Goal: Information Seeking & Learning: Learn about a topic

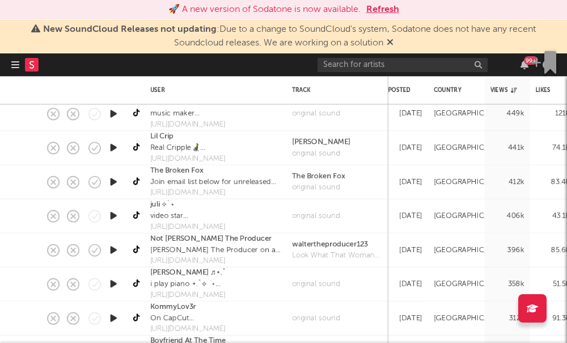
click at [14, 73] on button "button" at bounding box center [15, 64] width 8 height 23
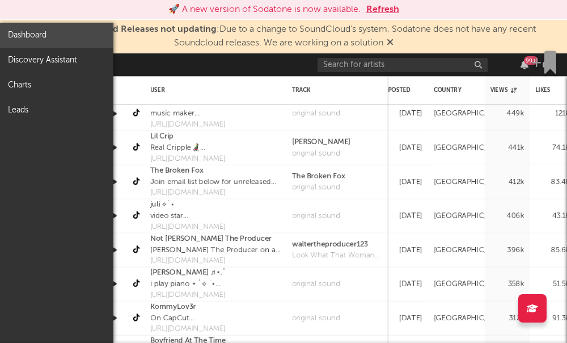
click at [26, 40] on link "Dashboard" at bounding box center [56, 35] width 113 height 25
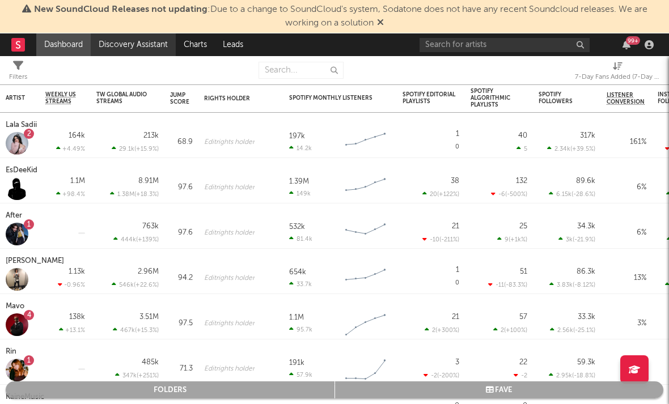
click at [116, 47] on link "Discovery Assistant" at bounding box center [133, 44] width 85 height 23
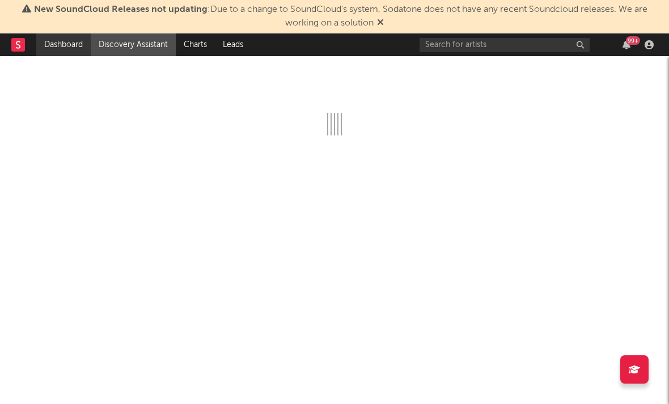
click at [78, 44] on link "Dashboard" at bounding box center [63, 44] width 54 height 23
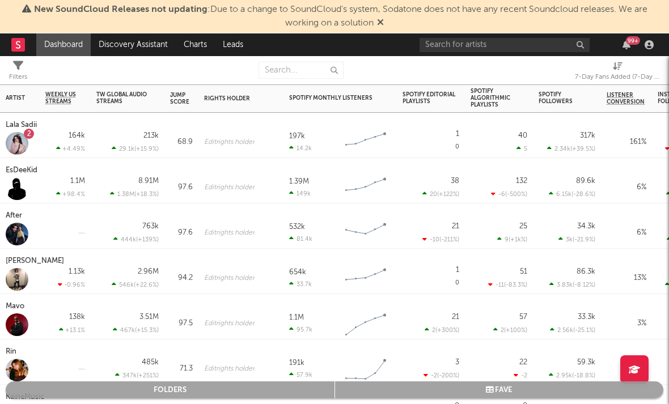
click at [21, 130] on div "Lala Sadii" at bounding box center [23, 126] width 34 height 14
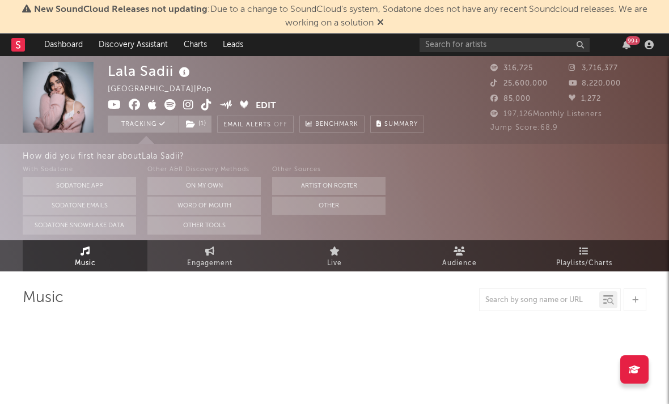
select select "6m"
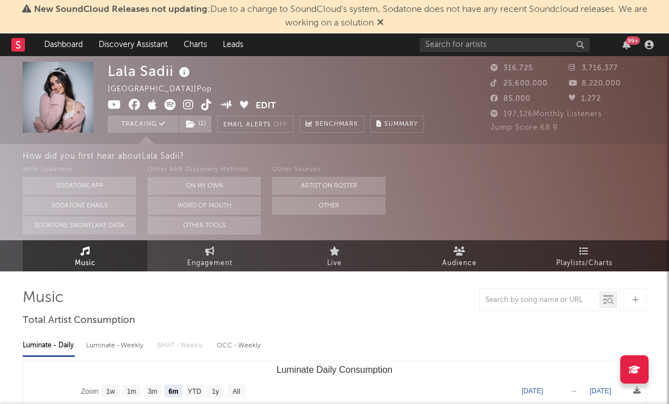
click at [188, 103] on icon at bounding box center [188, 104] width 11 height 11
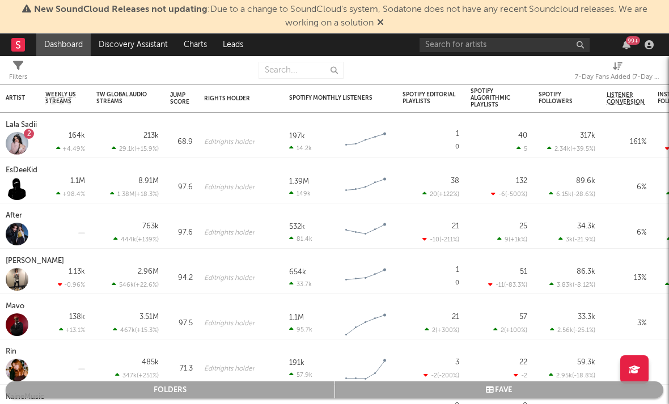
click at [619, 84] on div "7-Day Fans Added (7-Day Fans Added)" at bounding box center [617, 72] width 85 height 33
select select "-1"
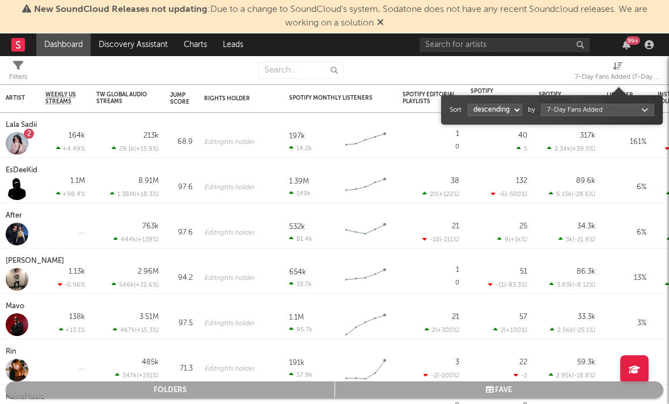
click at [611, 70] on span "7-Day Fans Added (7-Day Fans Added)" at bounding box center [617, 72] width 85 height 23
click at [567, 106] on body "New SoundCloud Releases not updating : Due to a change to SoundCloud's system, …" at bounding box center [334, 202] width 669 height 404
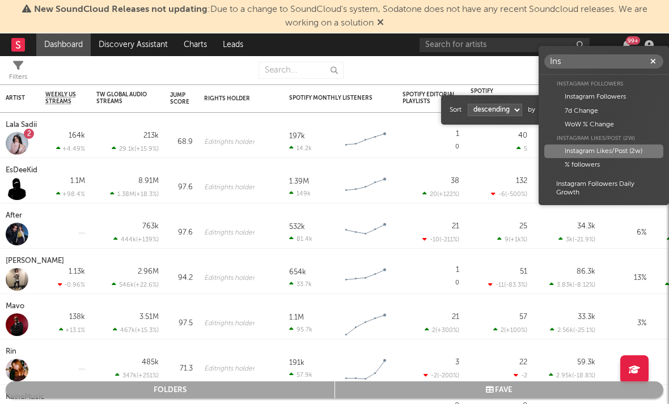
type input "Ins"
click at [608, 147] on div "Instagram Likes/Post (2w)" at bounding box center [603, 152] width 119 height 14
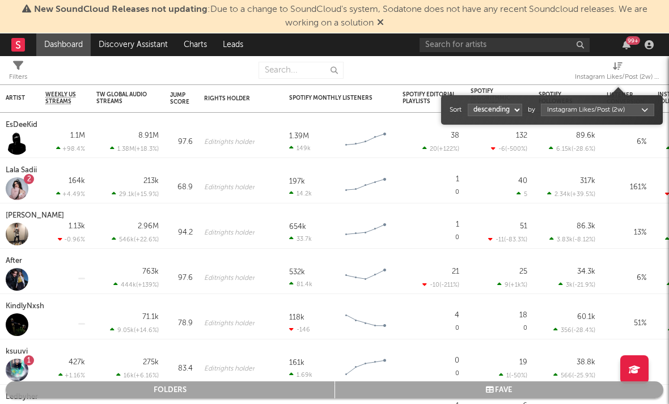
select select "1"
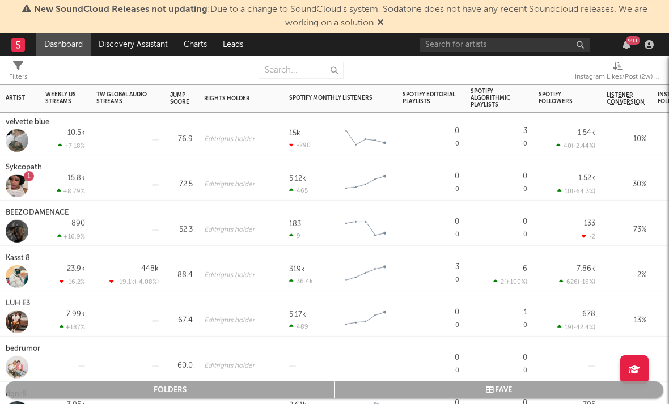
click at [15, 174] on div "Sykcopath" at bounding box center [25, 168] width 39 height 14
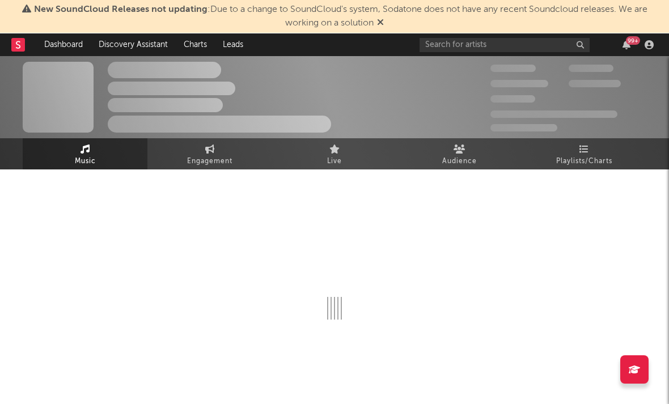
select select "6m"
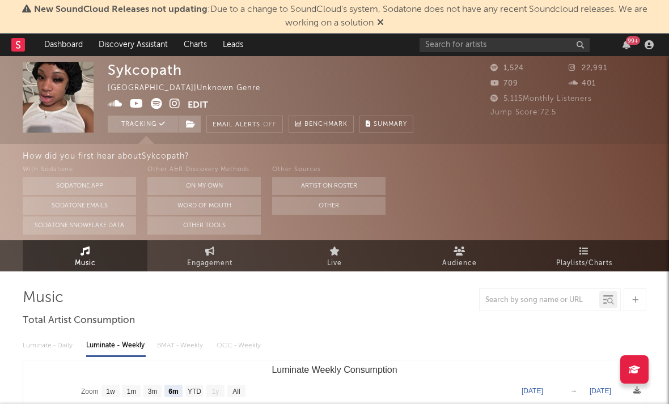
click at [175, 102] on icon at bounding box center [175, 103] width 11 height 11
click at [135, 105] on icon at bounding box center [137, 103] width 14 height 11
click at [115, 104] on icon at bounding box center [115, 103] width 15 height 11
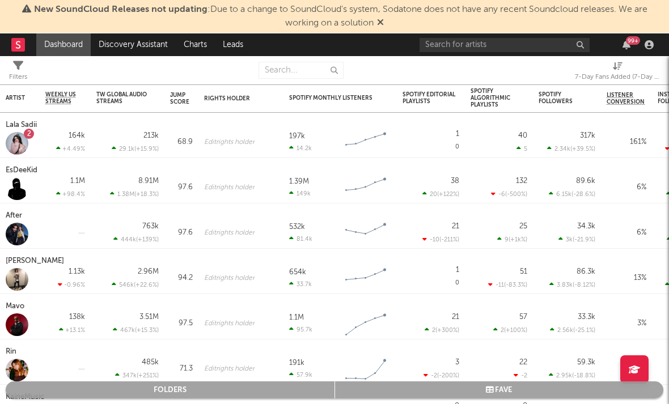
click at [599, 65] on span "7-Day Fans Added (7-Day Fans Added)" at bounding box center [617, 72] width 85 height 23
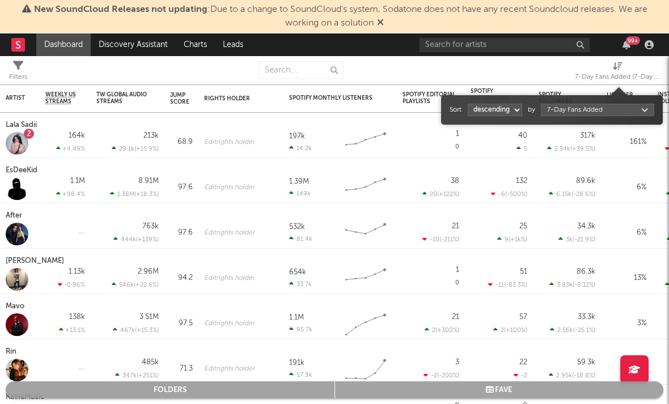
select select "1"
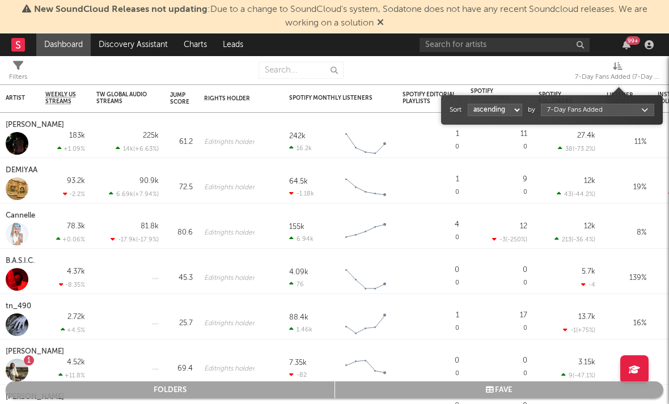
click at [615, 75] on div "7-Day Fans Added (7-Day Fans Added)" at bounding box center [617, 77] width 85 height 14
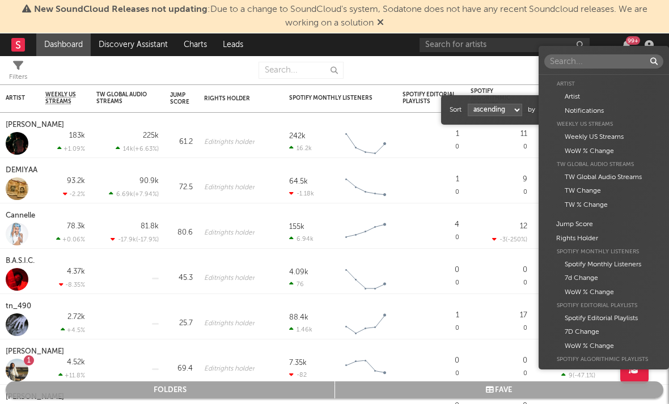
click at [578, 105] on body "New SoundCloud Releases not updating : Due to a change to SoundCloud's system, …" at bounding box center [334, 202] width 669 height 404
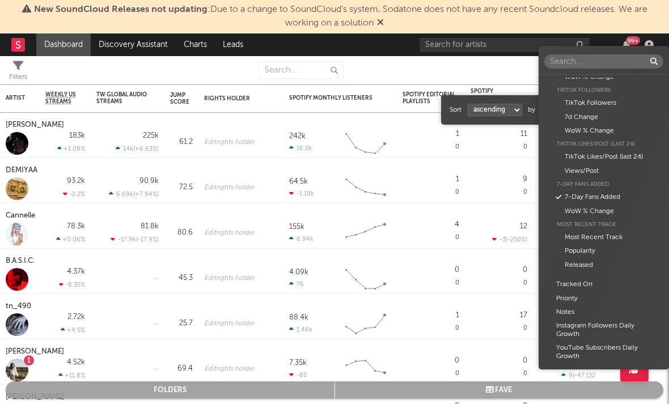
scroll to position [598, 0]
click at [589, 151] on div "TikTok Likes/Post (last 24)" at bounding box center [603, 158] width 119 height 14
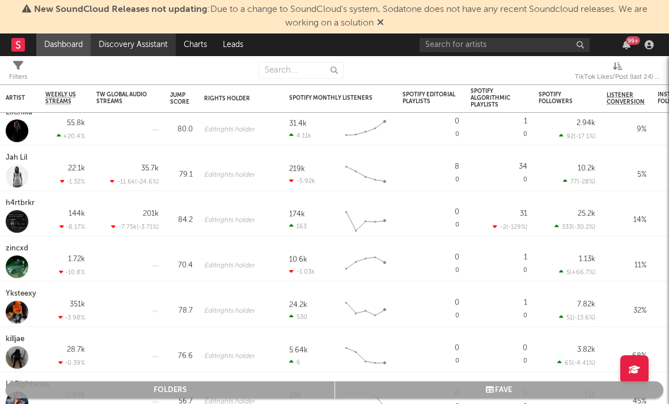
click at [103, 43] on link "Discovery Assistant" at bounding box center [133, 44] width 85 height 23
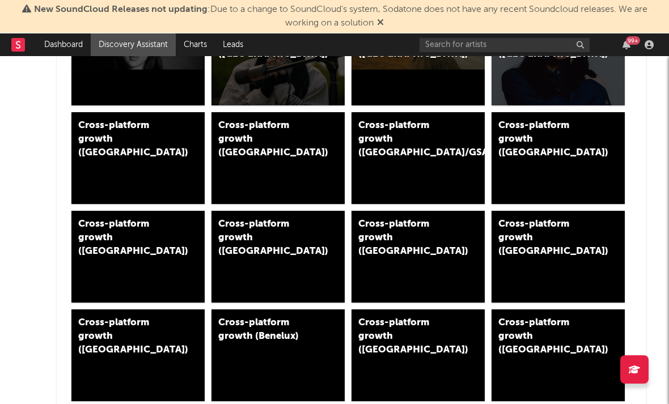
scroll to position [256, 1]
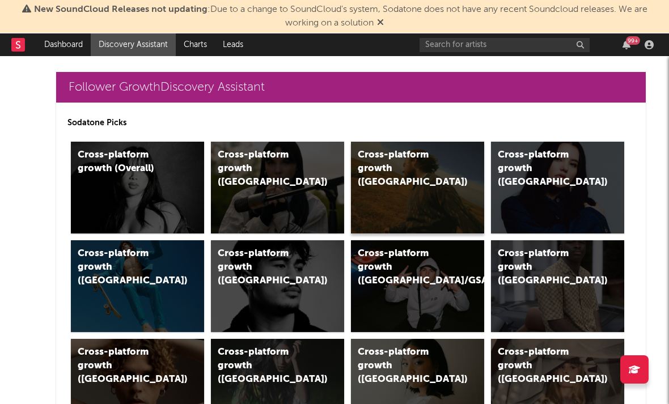
click at [407, 218] on div "Cross-platform growth (US)" at bounding box center [417, 188] width 133 height 92
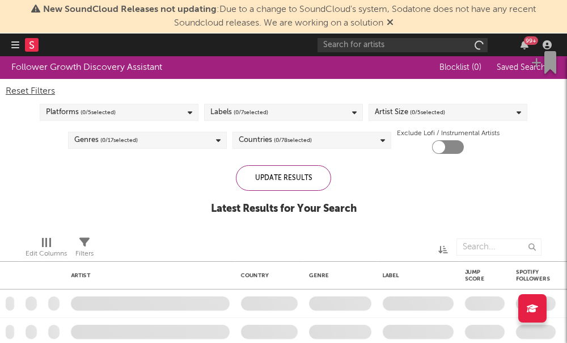
checkbox input "true"
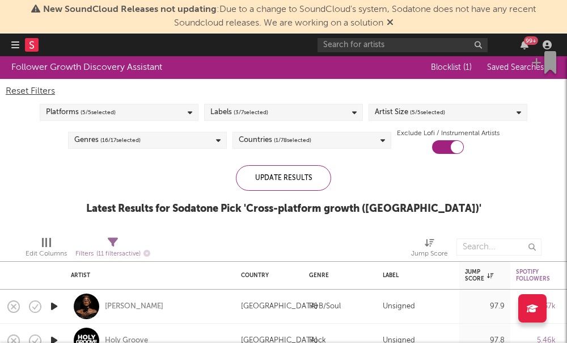
click at [254, 111] on span "( 3 / 7 selected)" at bounding box center [251, 112] width 35 height 14
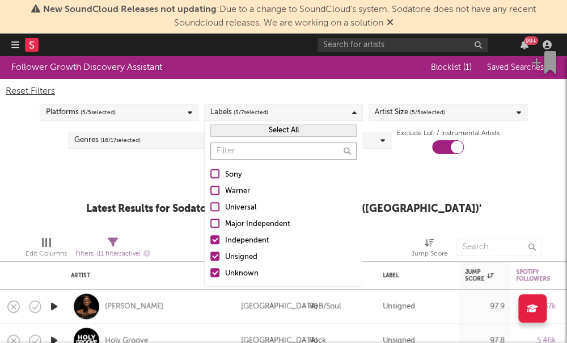
click at [445, 193] on div "Follower Growth Discovery Assistant Blocklist ( 1 ) Saved Searches ( 0 ) Reset …" at bounding box center [283, 141] width 567 height 171
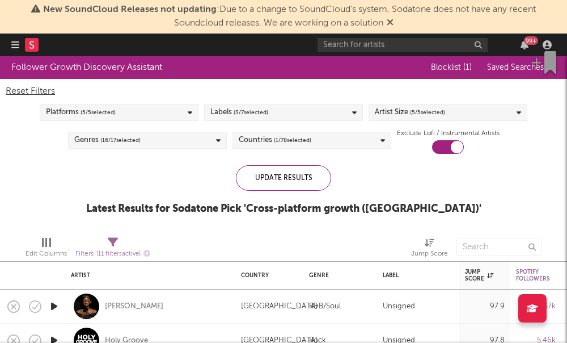
click at [417, 117] on span "( 5 / 5 selected)" at bounding box center [427, 112] width 35 height 14
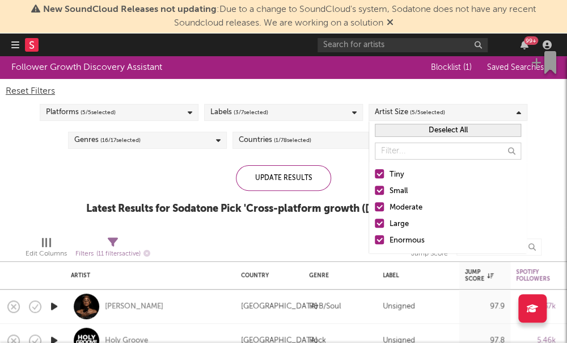
click at [375, 209] on div at bounding box center [379, 206] width 9 height 9
click at [375, 209] on input "Moderate" at bounding box center [375, 208] width 0 height 14
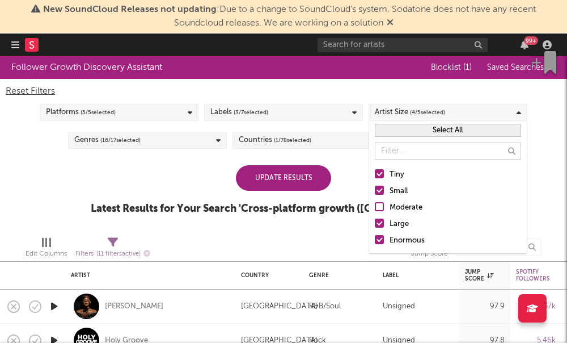
click at [385, 227] on label "Large" at bounding box center [448, 224] width 146 height 14
click at [375, 227] on input "Large" at bounding box center [375, 224] width 0 height 14
click at [375, 245] on label "Enormous" at bounding box center [448, 241] width 146 height 14
click at [375, 245] on input "Enormous" at bounding box center [375, 241] width 0 height 14
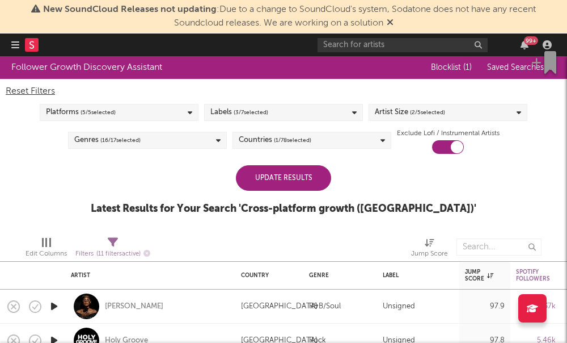
click at [74, 197] on div "Follower Growth Discovery Assistant Blocklist ( 1 ) Saved Searches ( 0 ) Reset …" at bounding box center [283, 141] width 567 height 171
click at [143, 112] on div "Platforms ( 5 / 5 selected)" at bounding box center [119, 112] width 159 height 17
click at [28, 113] on div "Reset Filters Platforms ( 5 / 5 selected) Labels ( 3 / 7 selected) Artist Size …" at bounding box center [283, 116] width 567 height 75
click at [251, 180] on div "Update Results" at bounding box center [283, 178] width 95 height 26
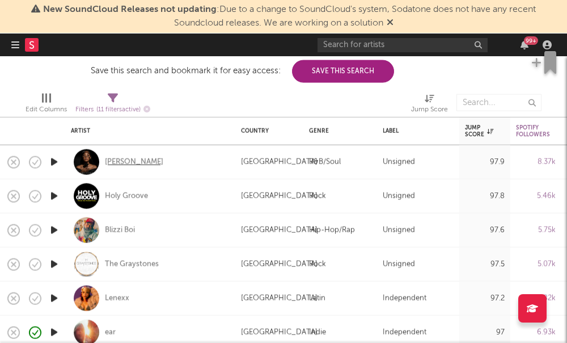
click at [131, 164] on div "Xania Monet" at bounding box center [134, 162] width 58 height 10
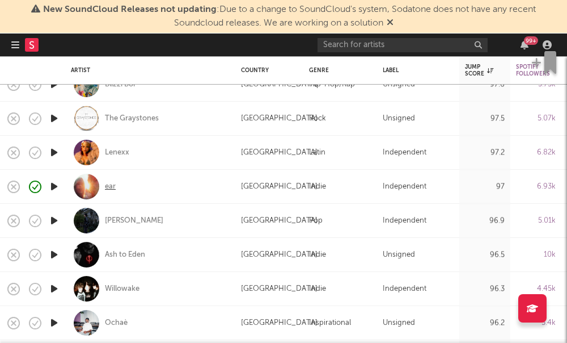
click at [113, 190] on div "ear" at bounding box center [110, 186] width 11 height 10
click at [113, 223] on div "Jack Zhang" at bounding box center [134, 221] width 58 height 10
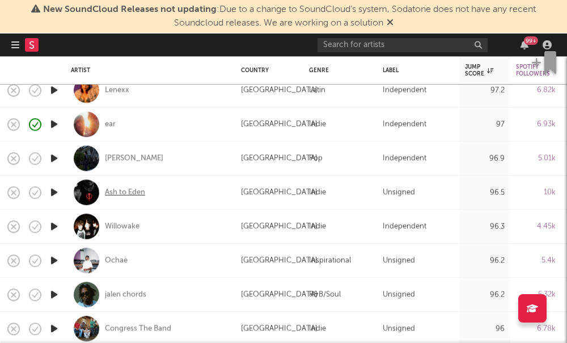
click at [113, 195] on div "Ash to Eden" at bounding box center [125, 192] width 40 height 10
click at [123, 227] on div "Willowake" at bounding box center [122, 226] width 35 height 10
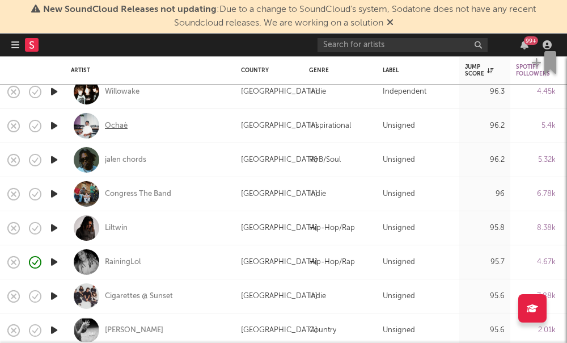
click at [116, 127] on div "Ochaè" at bounding box center [116, 125] width 23 height 10
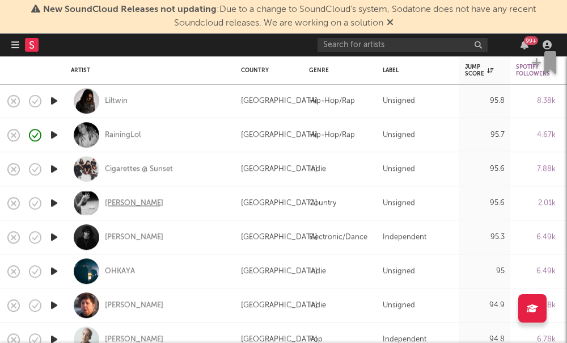
click at [117, 204] on div "Karla Davis" at bounding box center [134, 203] width 58 height 10
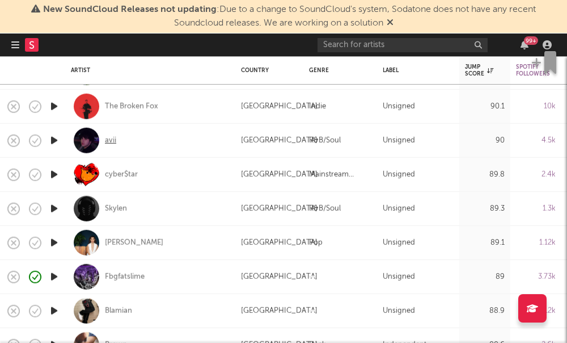
click at [110, 141] on div "avii" at bounding box center [110, 140] width 11 height 10
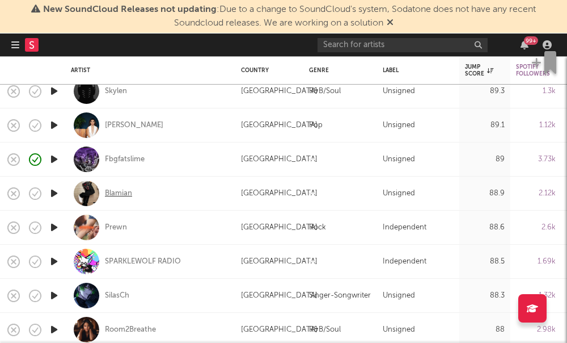
click at [108, 192] on div "Blamian" at bounding box center [118, 193] width 27 height 10
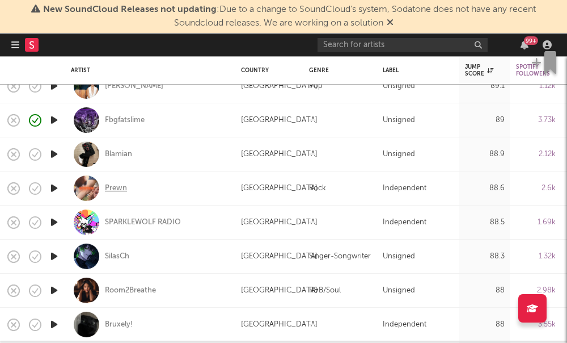
click at [108, 192] on div "Prewn" at bounding box center [116, 188] width 22 height 10
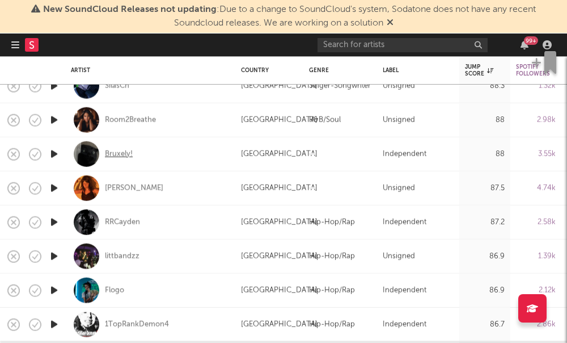
click at [117, 153] on div "Bruxely!" at bounding box center [119, 154] width 28 height 10
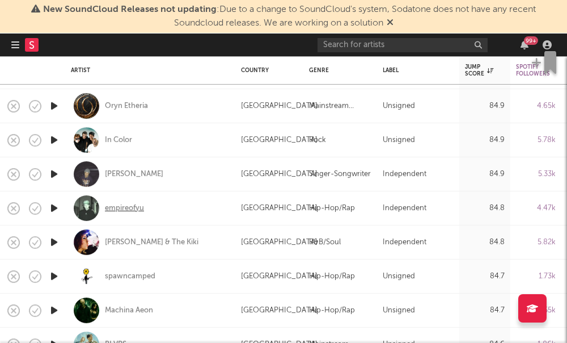
click at [126, 206] on div "empireofyu" at bounding box center [124, 208] width 39 height 10
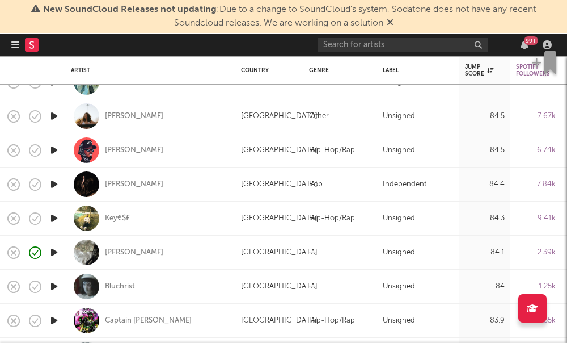
click at [131, 185] on div "Lou Ridley" at bounding box center [134, 184] width 58 height 10
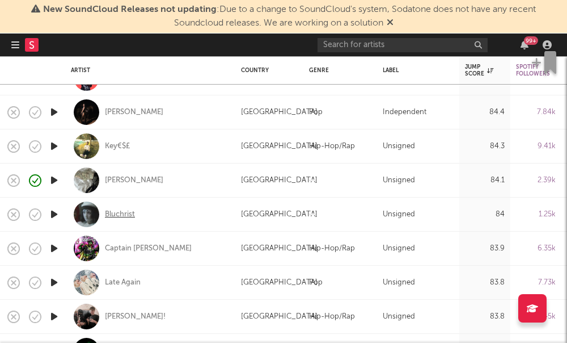
click at [121, 217] on div "Bluchrist" at bounding box center [120, 214] width 30 height 10
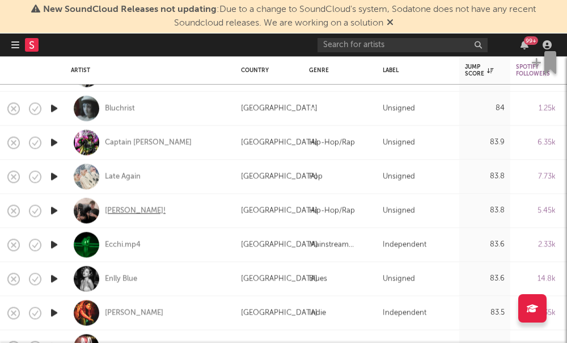
click at [117, 209] on div "charlie!" at bounding box center [135, 210] width 61 height 10
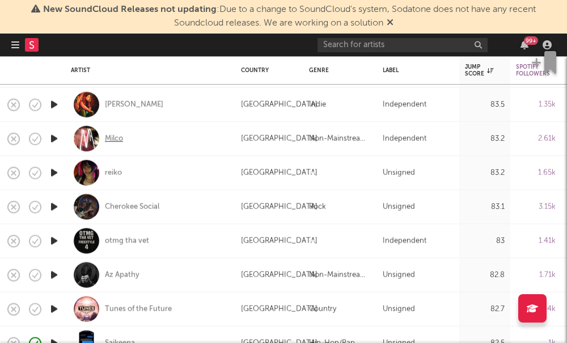
click at [107, 138] on div "Milco" at bounding box center [114, 138] width 18 height 10
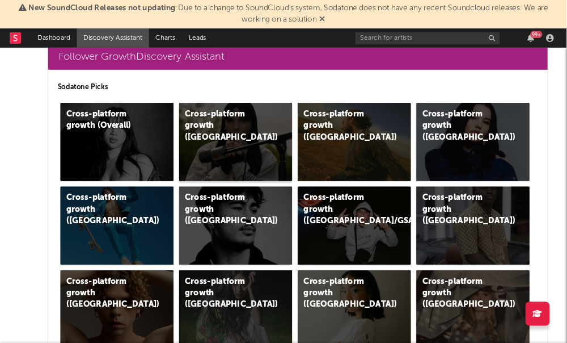
scroll to position [279, 0]
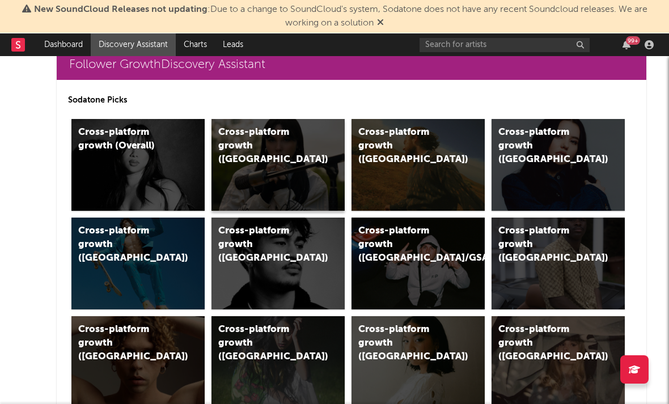
click at [269, 162] on div "Cross-platform growth (UK)" at bounding box center [278, 165] width 133 height 92
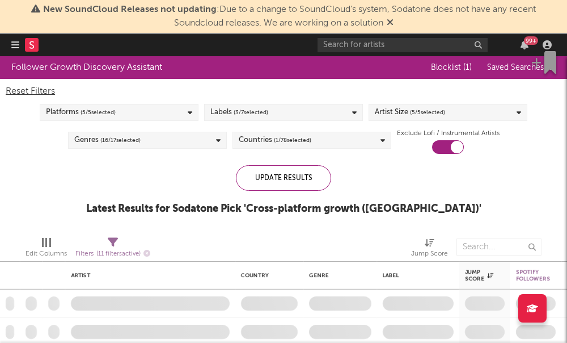
checkbox input "true"
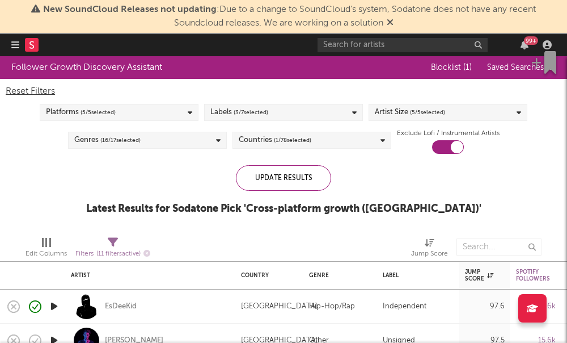
click at [247, 115] on span "( 3 / 7 selected)" at bounding box center [251, 112] width 35 height 14
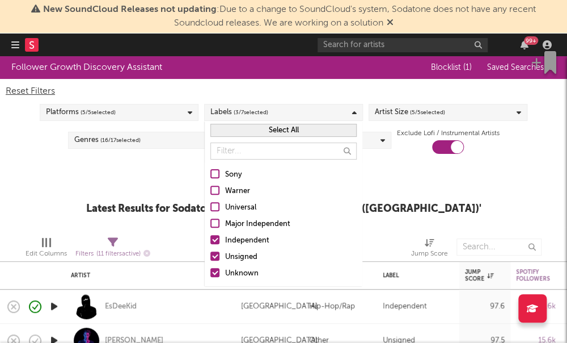
click at [391, 165] on div "Update Results Latest Results for Sodatone Pick ' Cross-platform growth (UK) '" at bounding box center [283, 196] width 395 height 62
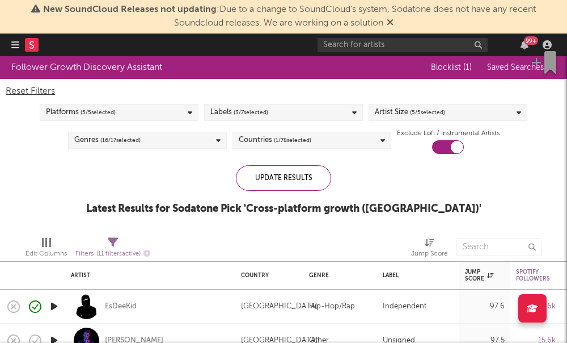
click at [424, 110] on span "( 5 / 5 selected)" at bounding box center [427, 112] width 35 height 14
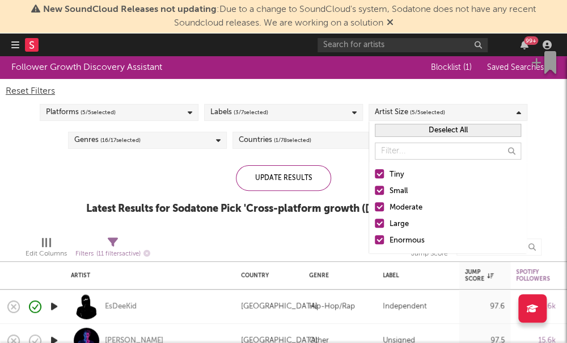
click at [382, 210] on div at bounding box center [379, 206] width 9 height 9
click at [375, 210] on input "Moderate" at bounding box center [375, 208] width 0 height 14
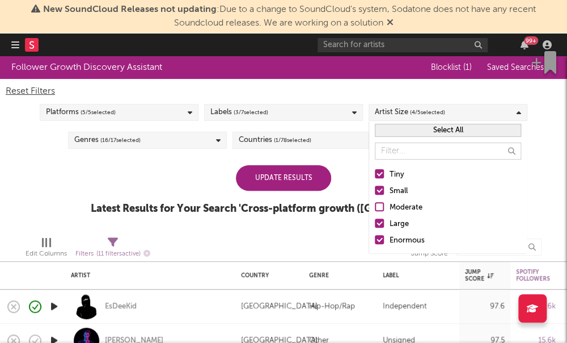
click at [377, 230] on label "Large" at bounding box center [448, 224] width 146 height 14
click at [375, 230] on input "Large" at bounding box center [375, 224] width 0 height 14
click at [377, 238] on div at bounding box center [379, 239] width 9 height 9
click at [375, 238] on input "Enormous" at bounding box center [375, 241] width 0 height 14
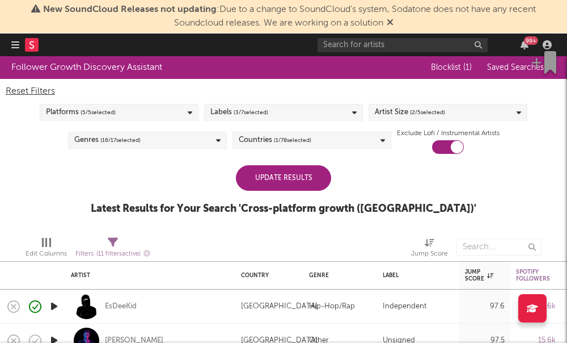
click at [307, 231] on div "Edit Columns Filters ( 11 filters active) Jump Score" at bounding box center [283, 244] width 567 height 34
click at [264, 180] on div "Update Results" at bounding box center [283, 178] width 95 height 26
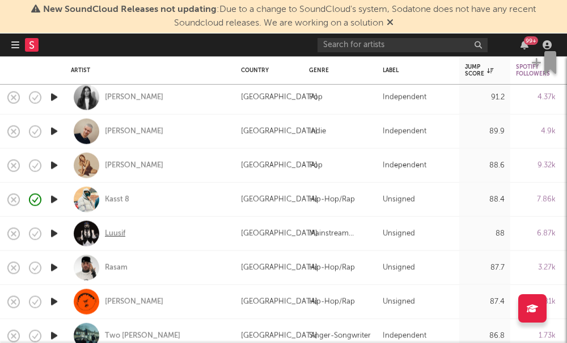
click at [111, 236] on div "Luusif" at bounding box center [115, 233] width 20 height 10
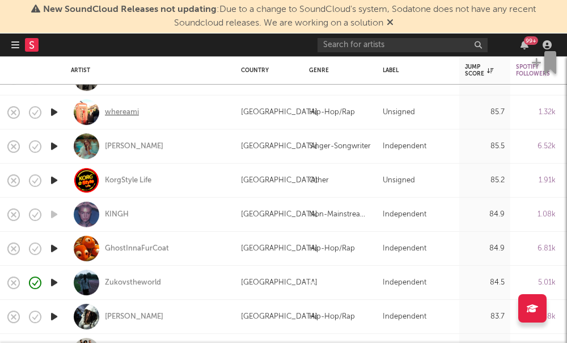
click at [113, 112] on div "whereami" at bounding box center [122, 112] width 34 height 10
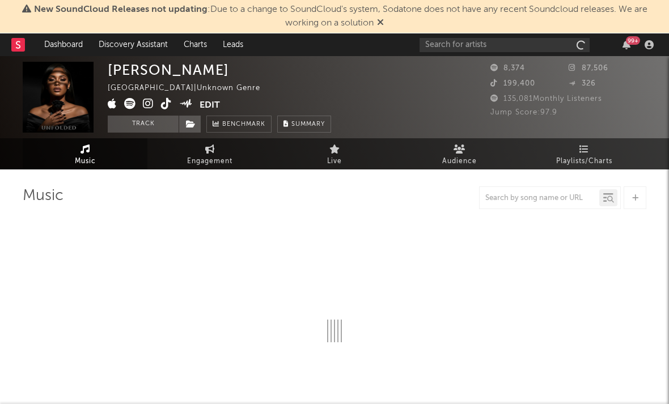
select select "1w"
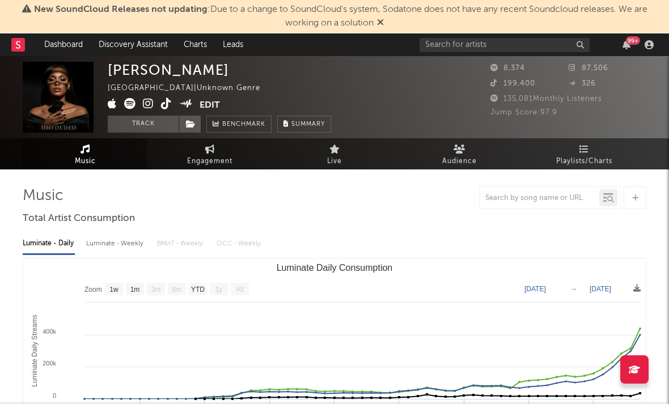
click at [147, 102] on icon at bounding box center [148, 103] width 11 height 11
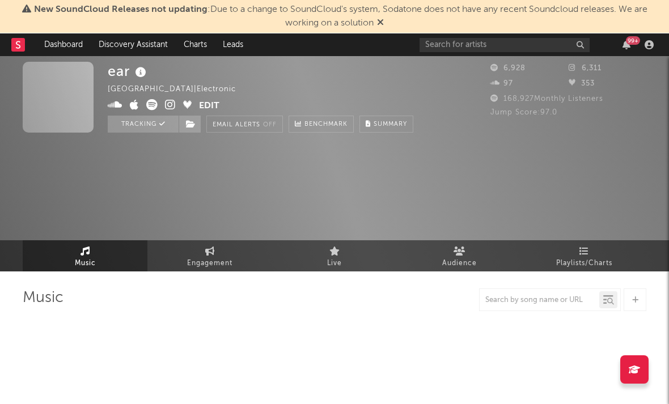
select select "1w"
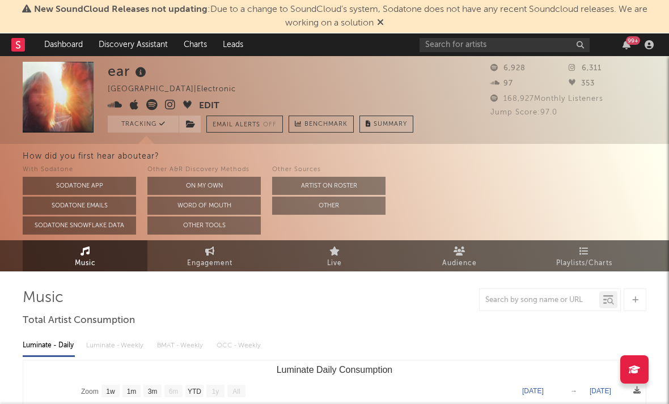
click at [171, 107] on icon at bounding box center [170, 104] width 11 height 11
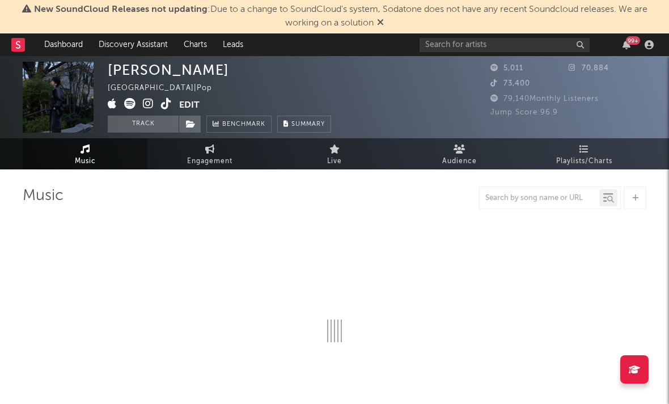
select select "1w"
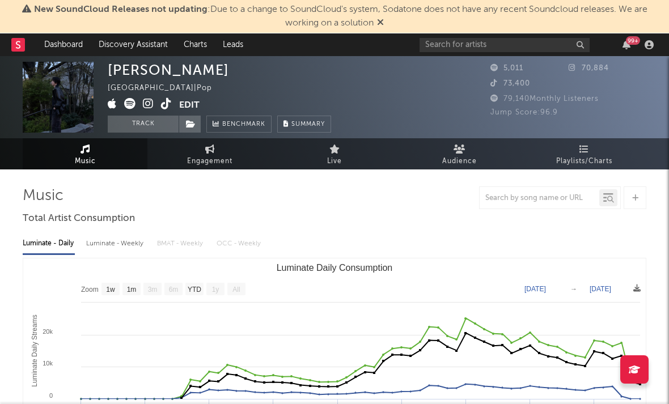
click at [145, 106] on icon at bounding box center [148, 103] width 11 height 11
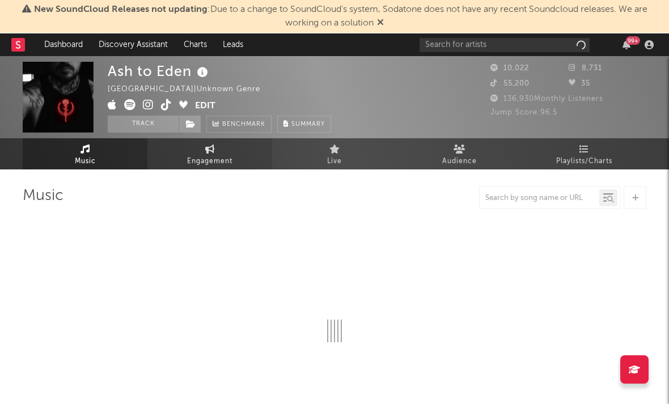
select select "1w"
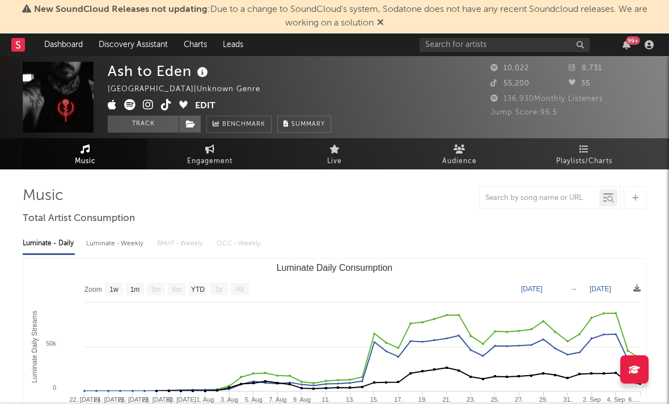
click at [148, 107] on icon at bounding box center [148, 104] width 11 height 11
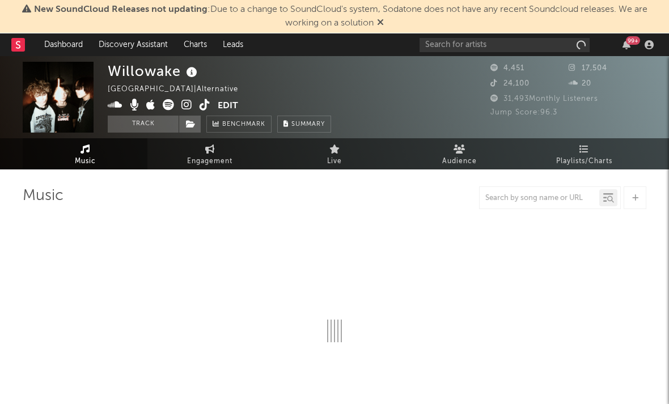
select select "1w"
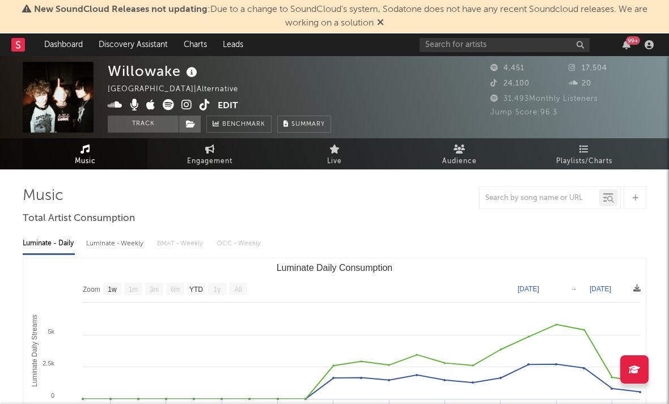
click at [188, 104] on icon at bounding box center [186, 104] width 11 height 11
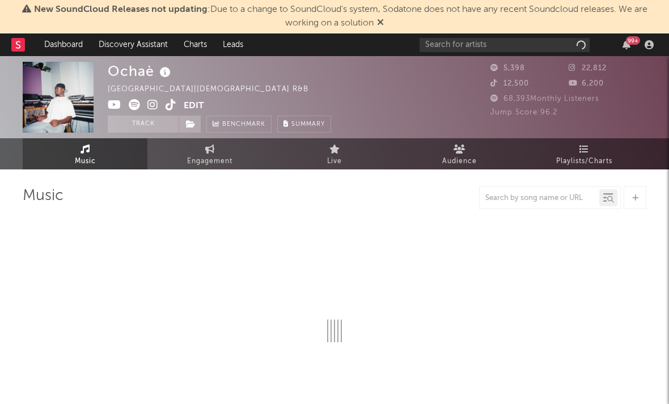
select select "1w"
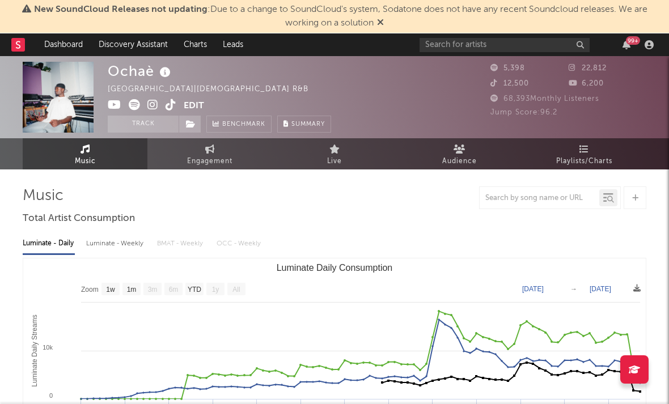
click at [153, 105] on icon at bounding box center [152, 104] width 11 height 11
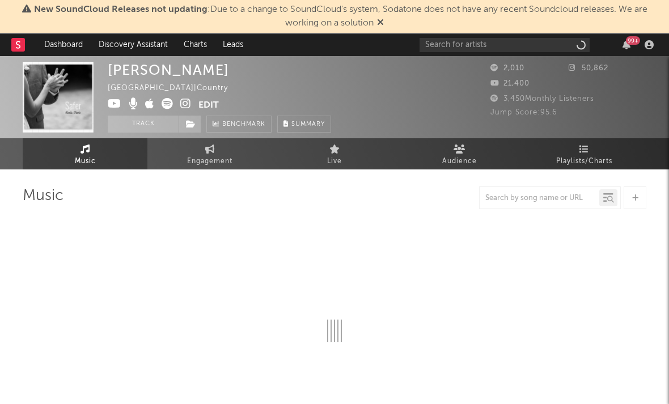
select select "1w"
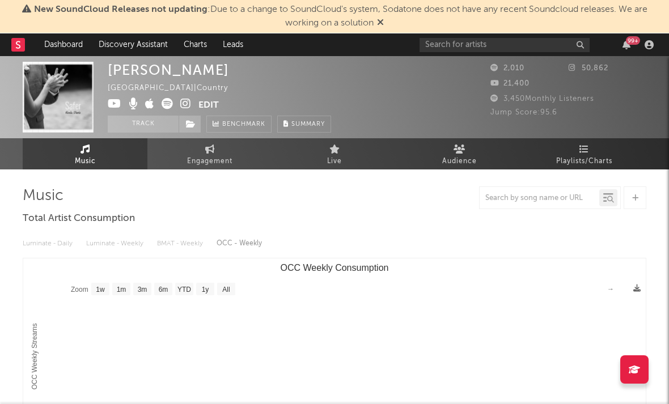
click at [184, 102] on icon at bounding box center [185, 103] width 11 height 11
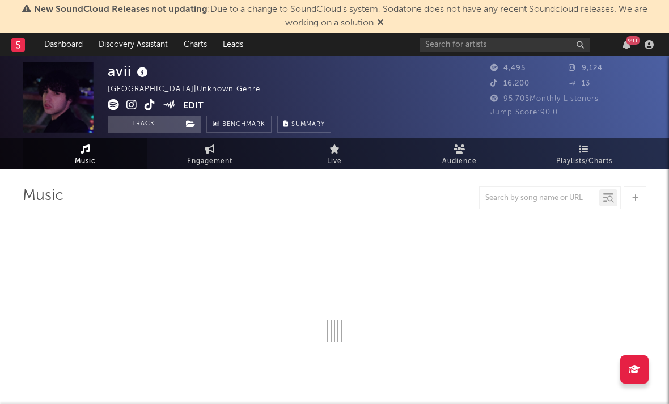
select select "1w"
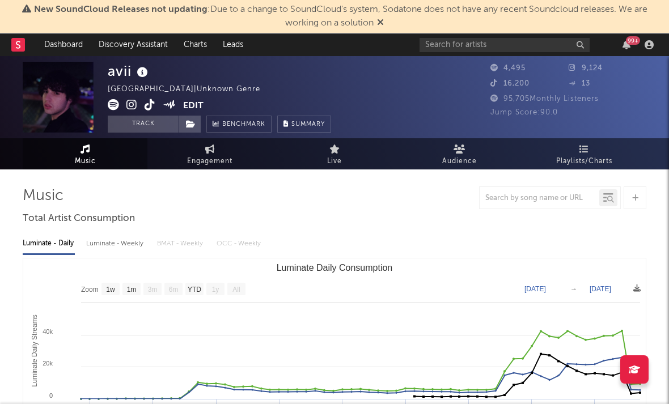
click at [133, 104] on icon at bounding box center [131, 104] width 11 height 11
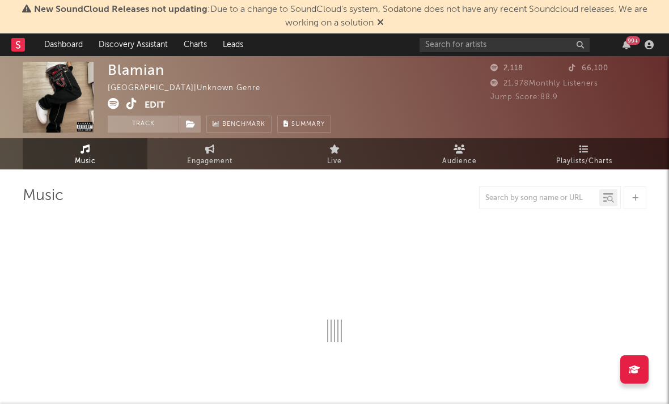
select select "1w"
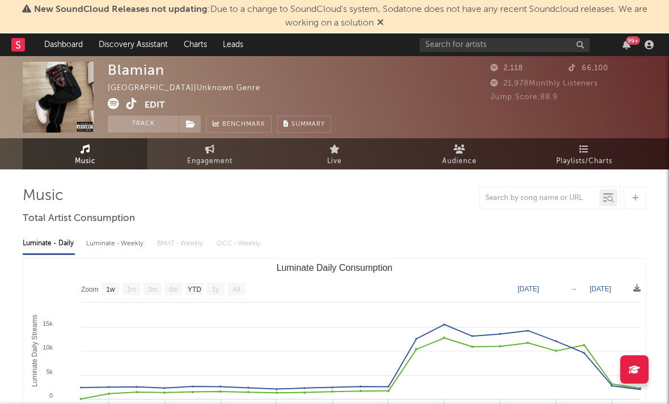
click at [117, 107] on icon at bounding box center [113, 103] width 11 height 11
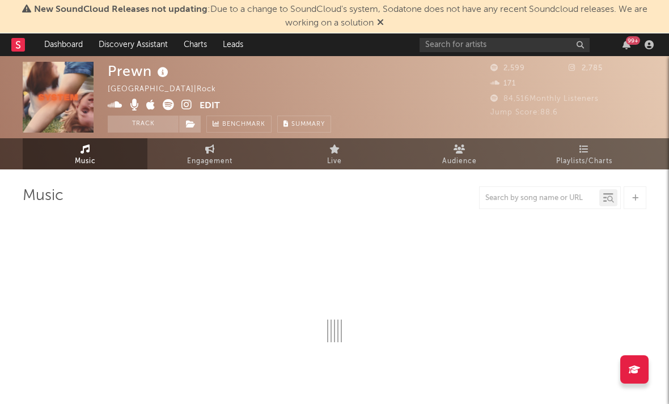
select select "1w"
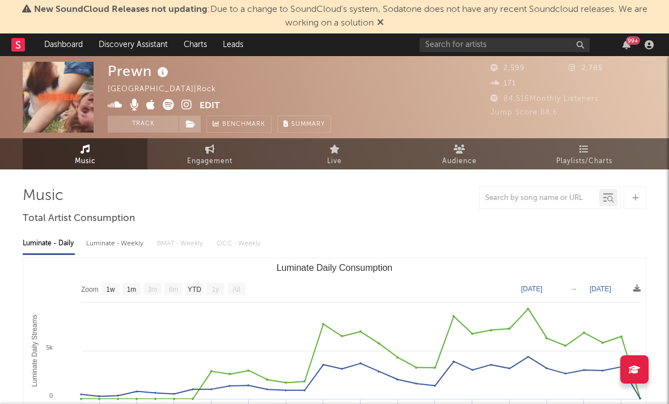
click at [188, 104] on icon at bounding box center [186, 104] width 11 height 11
click at [182, 106] on icon at bounding box center [186, 104] width 11 height 11
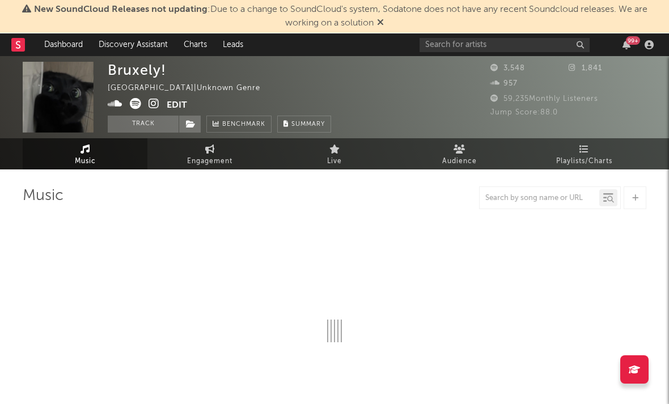
select select "1w"
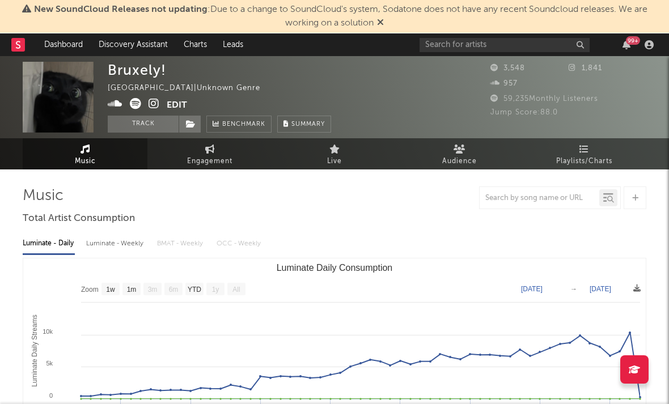
click at [157, 111] on link at bounding box center [154, 104] width 11 height 11
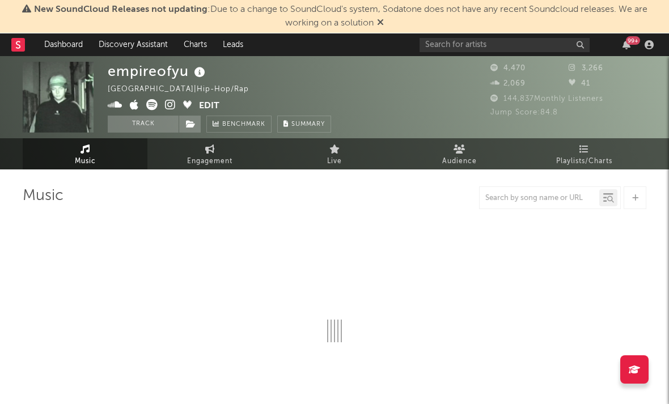
select select "6m"
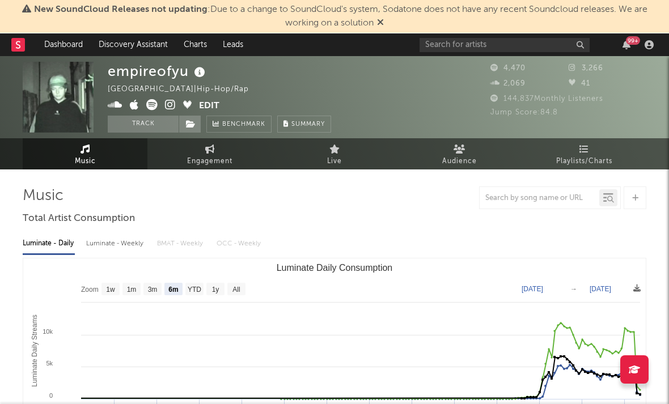
click at [172, 109] on icon at bounding box center [170, 104] width 11 height 11
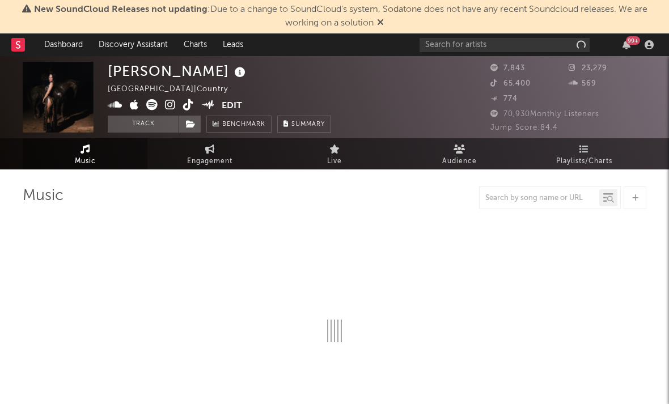
select select "6m"
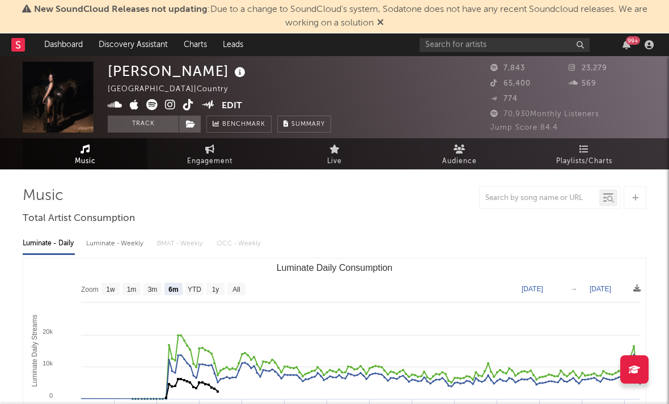
click at [168, 104] on icon at bounding box center [170, 104] width 11 height 11
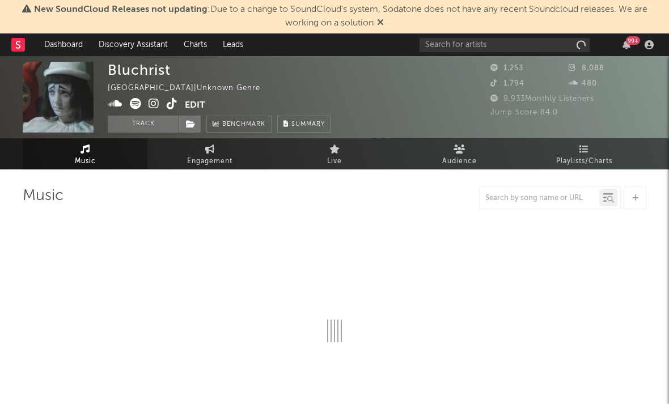
select select "1w"
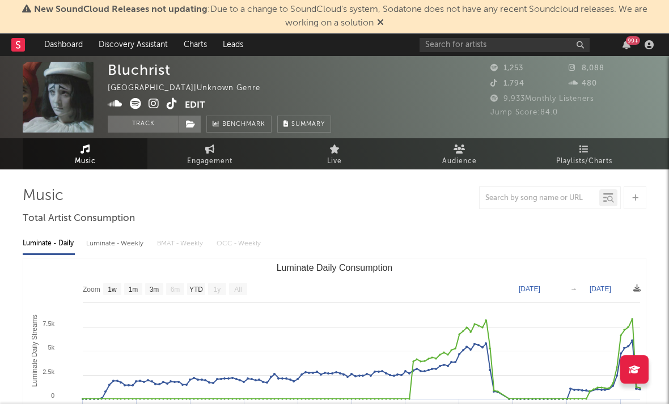
click at [155, 102] on icon at bounding box center [154, 103] width 11 height 11
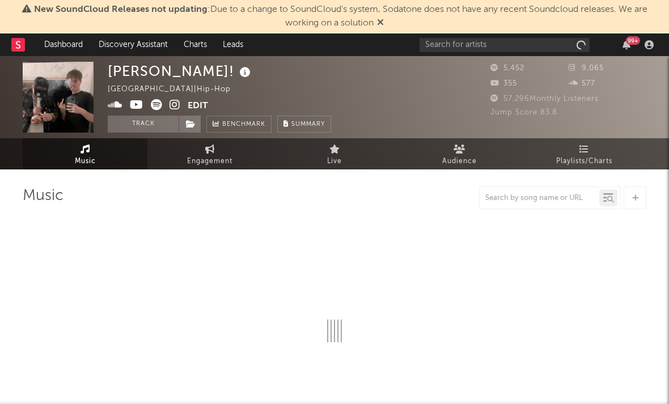
select select "6m"
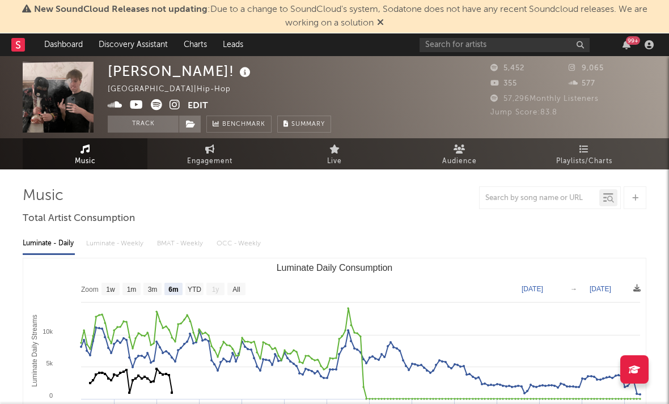
click at [174, 107] on icon at bounding box center [175, 104] width 11 height 11
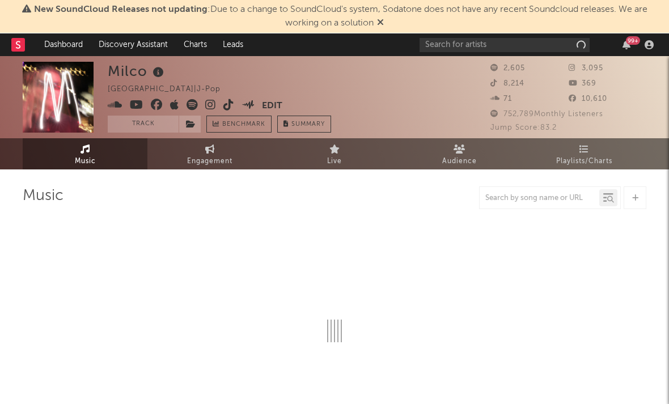
select select "1w"
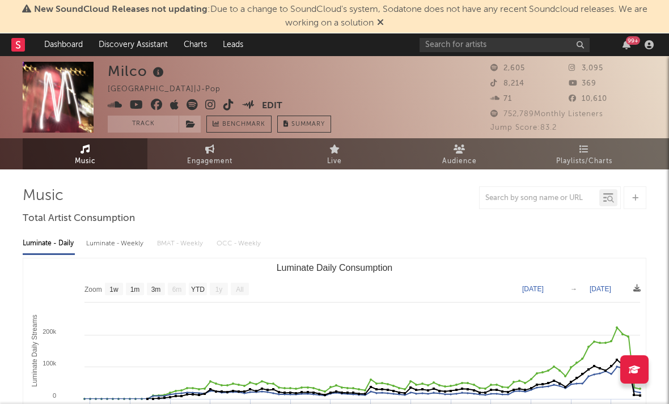
click at [210, 107] on icon at bounding box center [210, 104] width 11 height 11
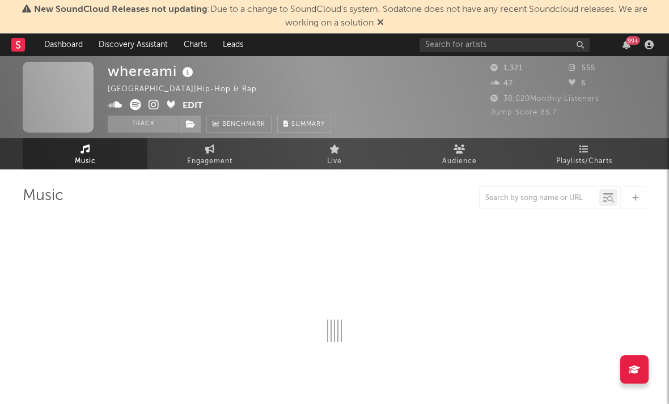
select select "1w"
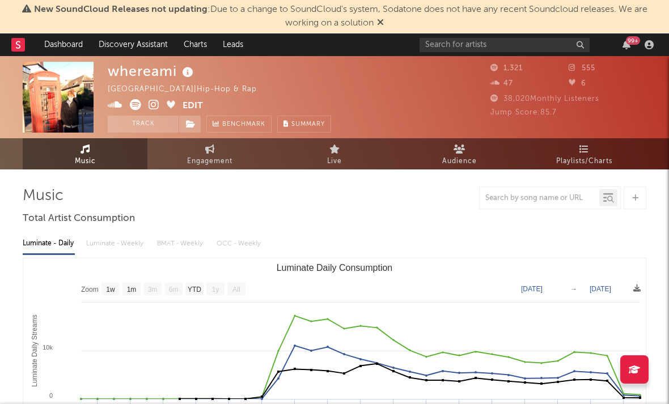
click at [155, 106] on icon at bounding box center [154, 104] width 11 height 11
click at [157, 104] on icon at bounding box center [154, 104] width 11 height 11
